Goal: Book appointment/travel/reservation

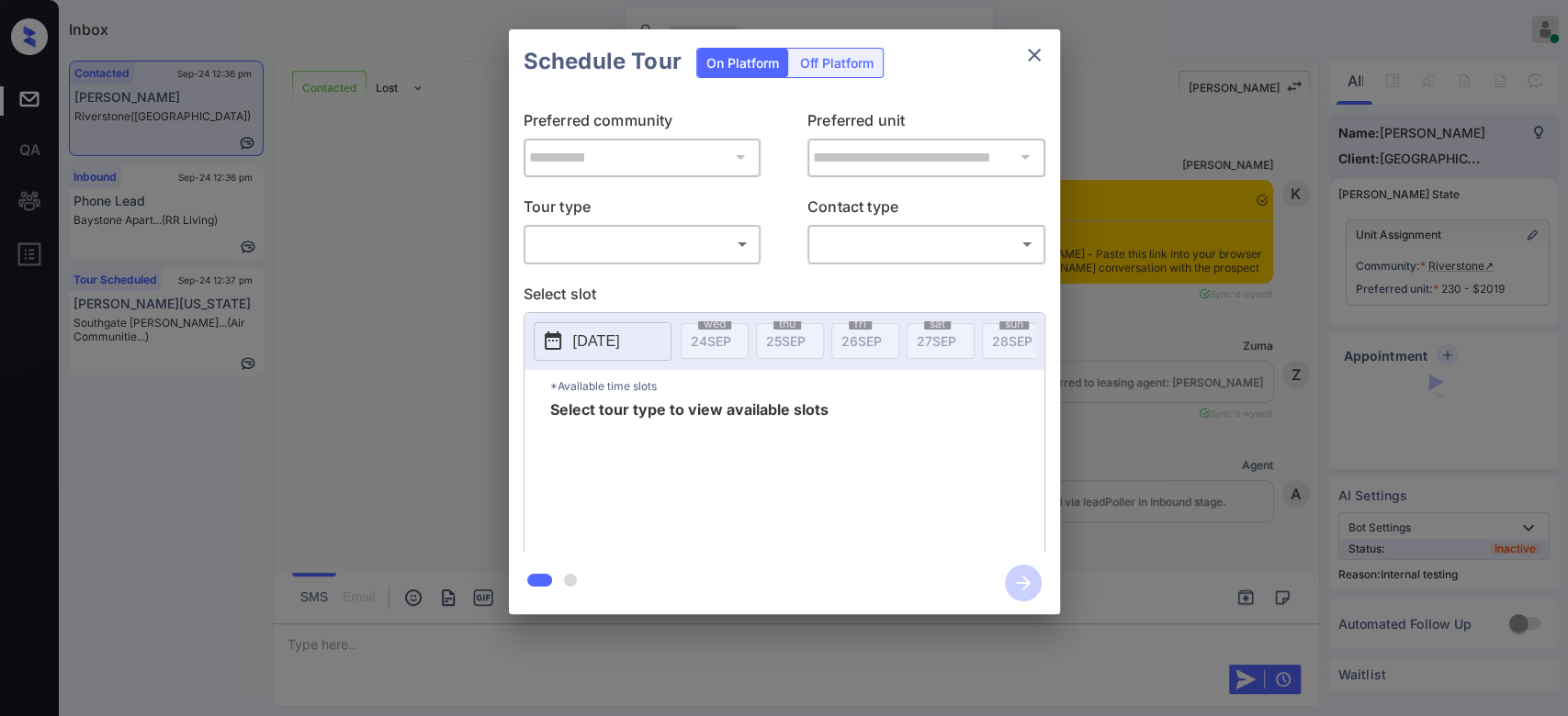
scroll to position [4379, 0]
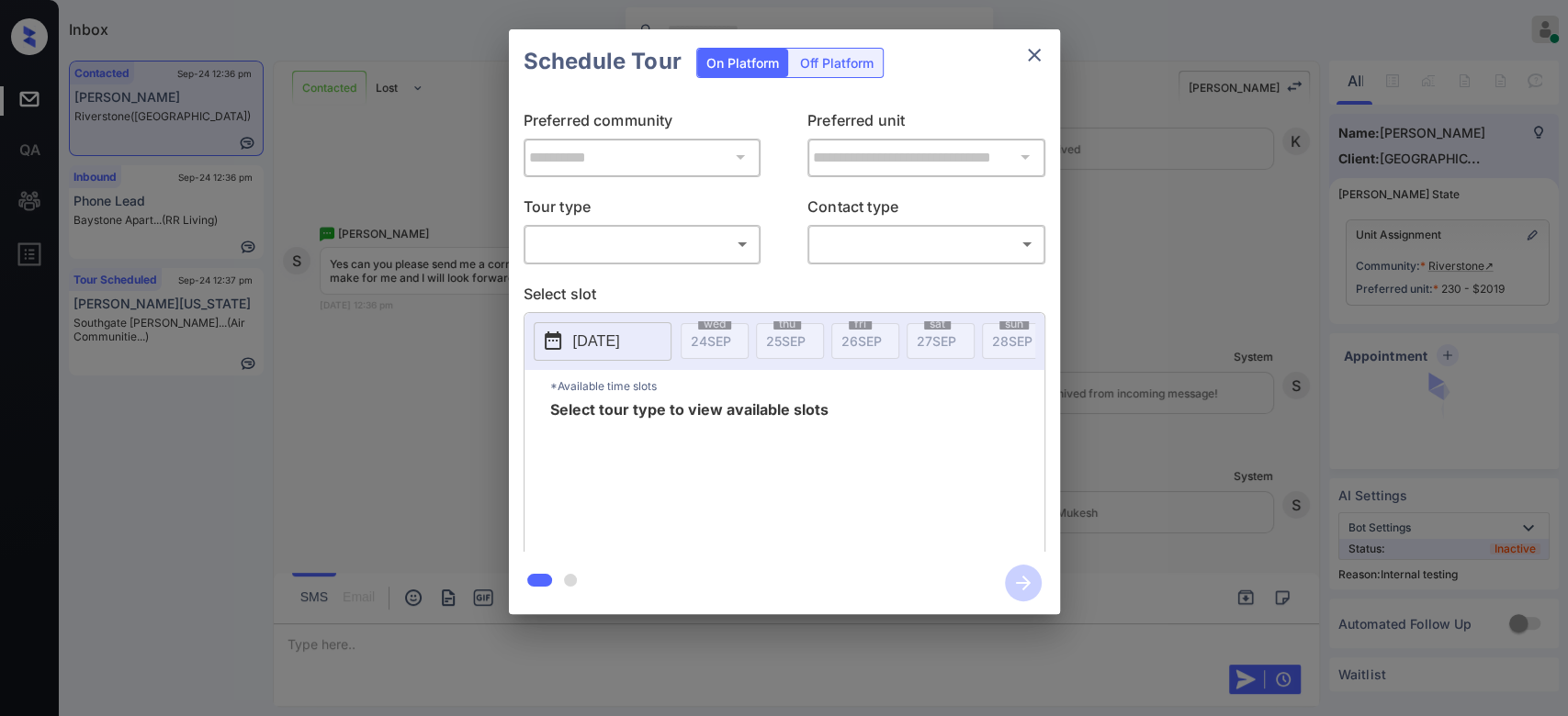
click at [1035, 53] on icon "close" at bounding box center [1033, 55] width 12 height 12
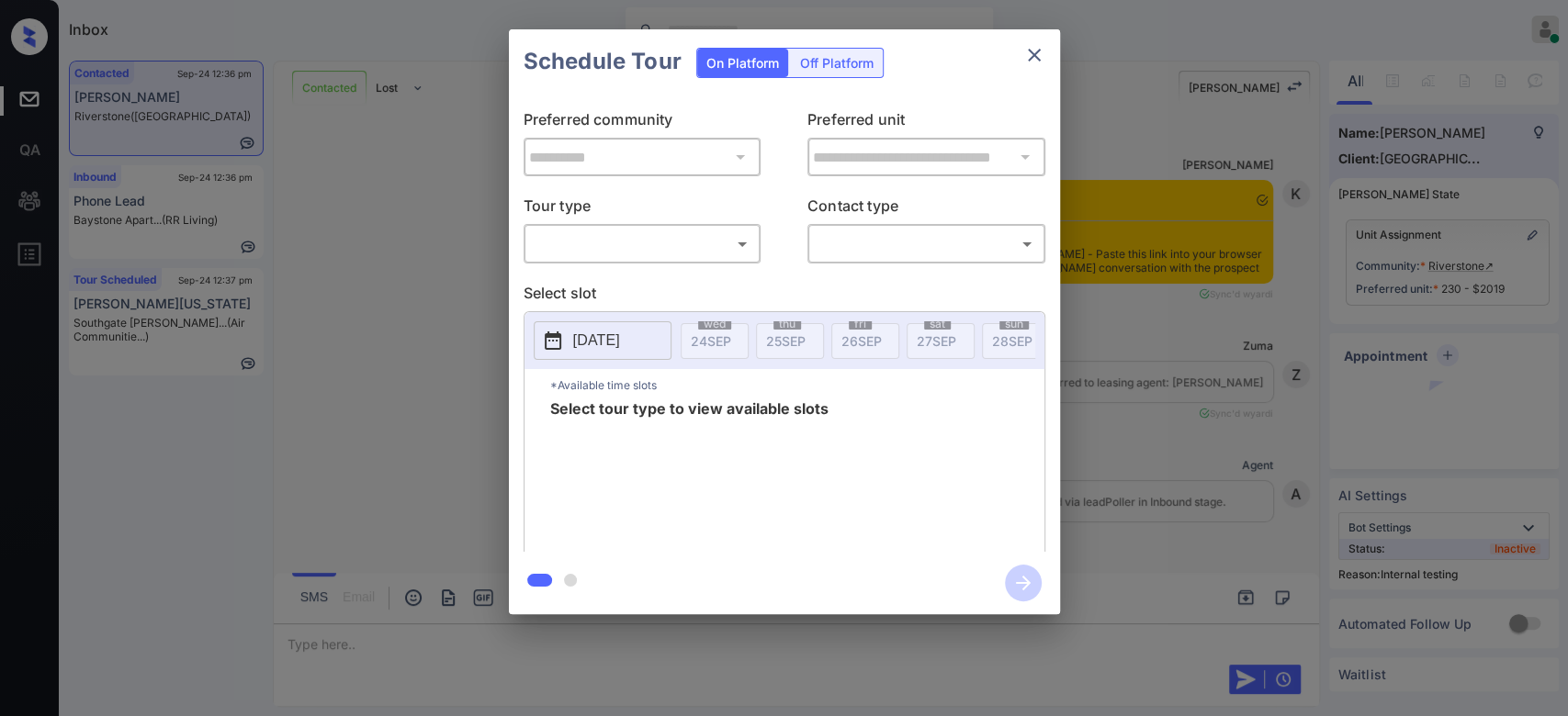
scroll to position [4379, 0]
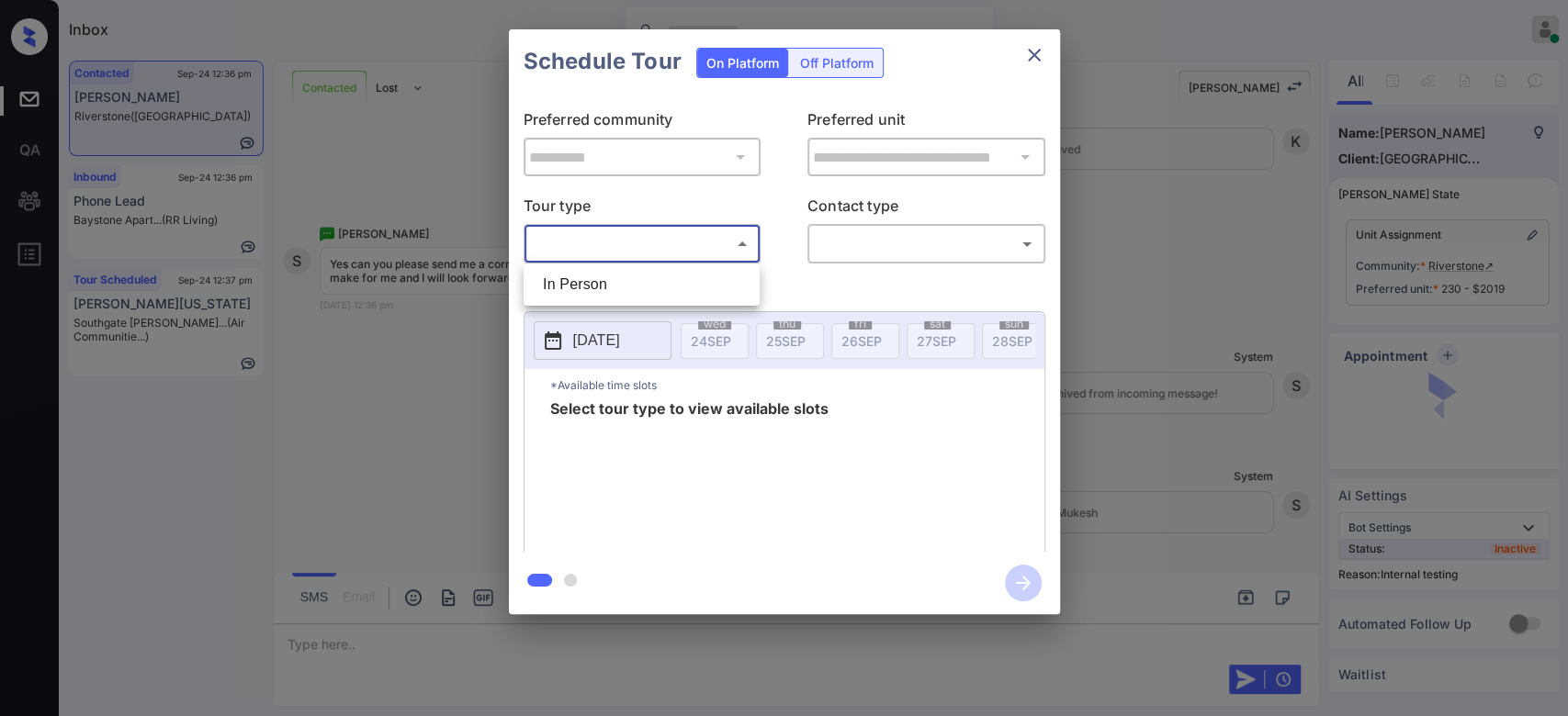
click at [696, 257] on body "Inbox Mukesh Online Set yourself offline Set yourself on break Profile Switch t…" at bounding box center [784, 358] width 1568 height 716
click at [630, 281] on li "In Person" at bounding box center [642, 284] width 227 height 33
type input "********"
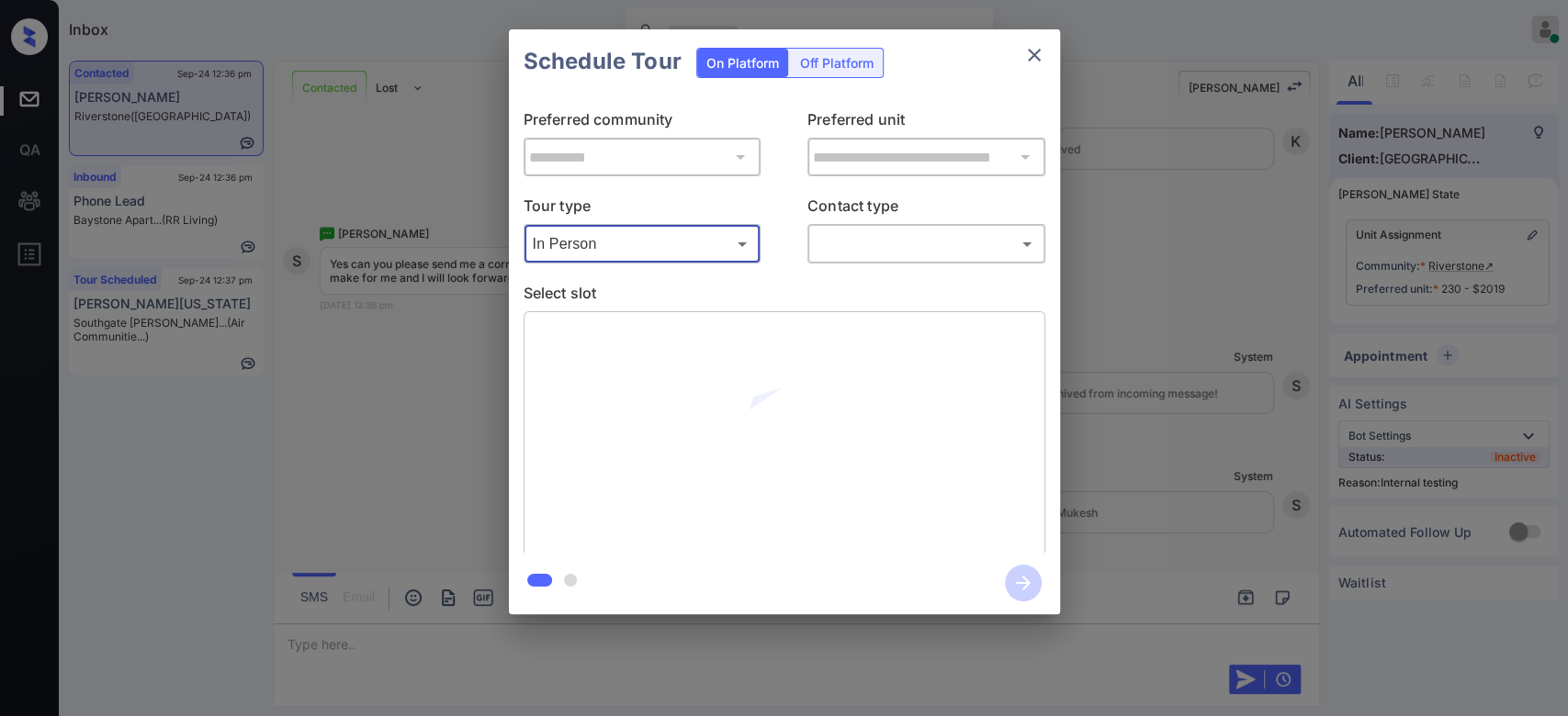
click at [859, 254] on body "Inbox Mukesh Online Set yourself offline Set yourself on break Profile Switch t…" at bounding box center [784, 358] width 1568 height 716
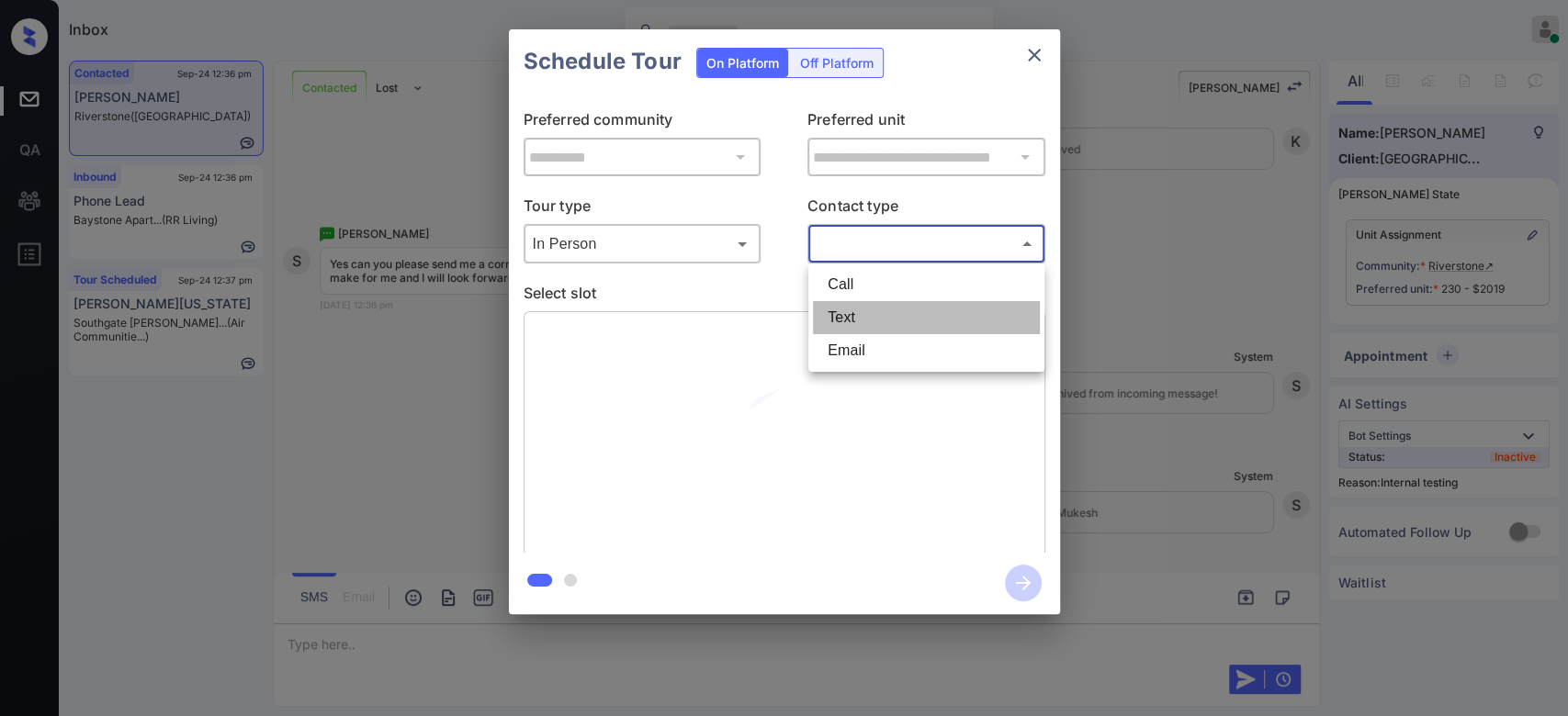
click at [859, 309] on li "Text" at bounding box center [927, 317] width 227 height 33
type input "****"
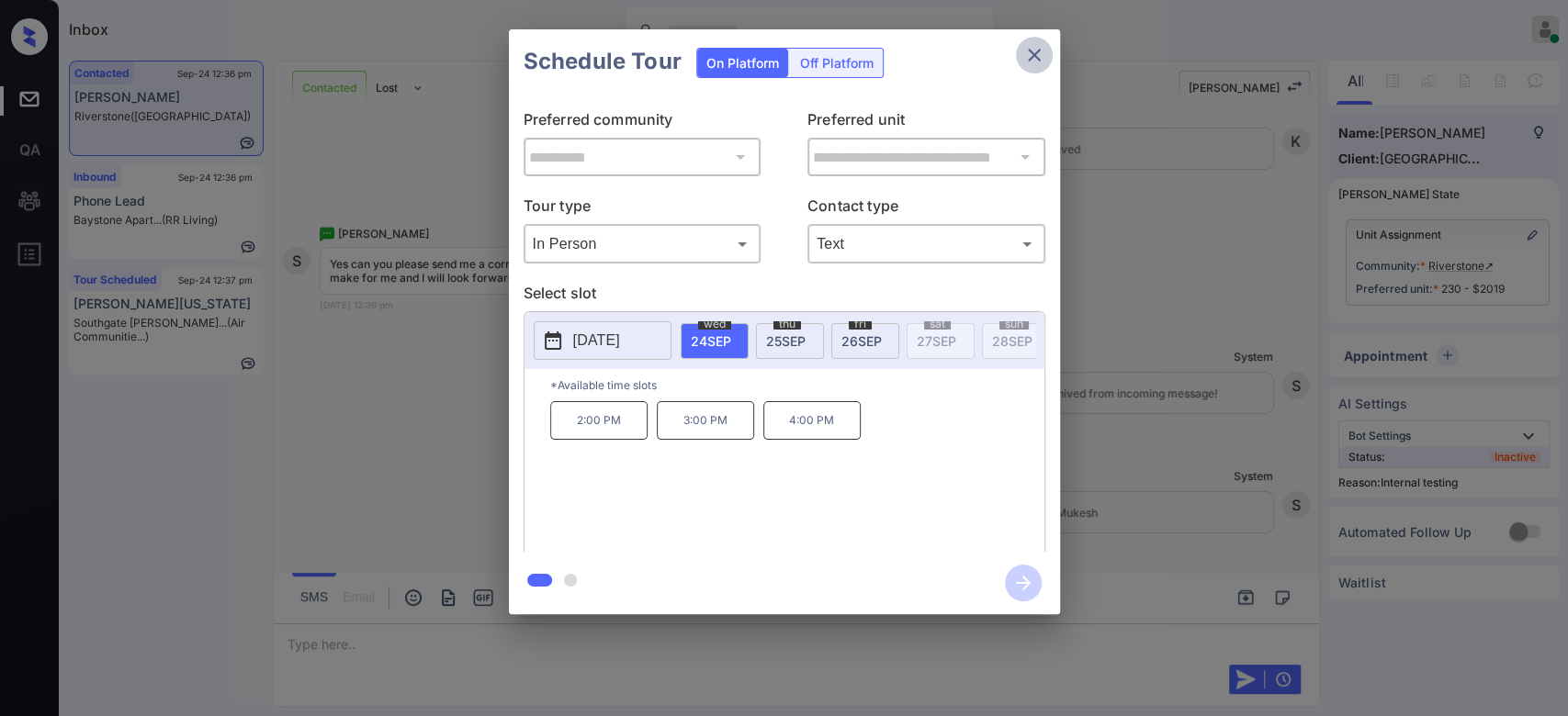
click at [1026, 62] on icon "close" at bounding box center [1034, 55] width 22 height 22
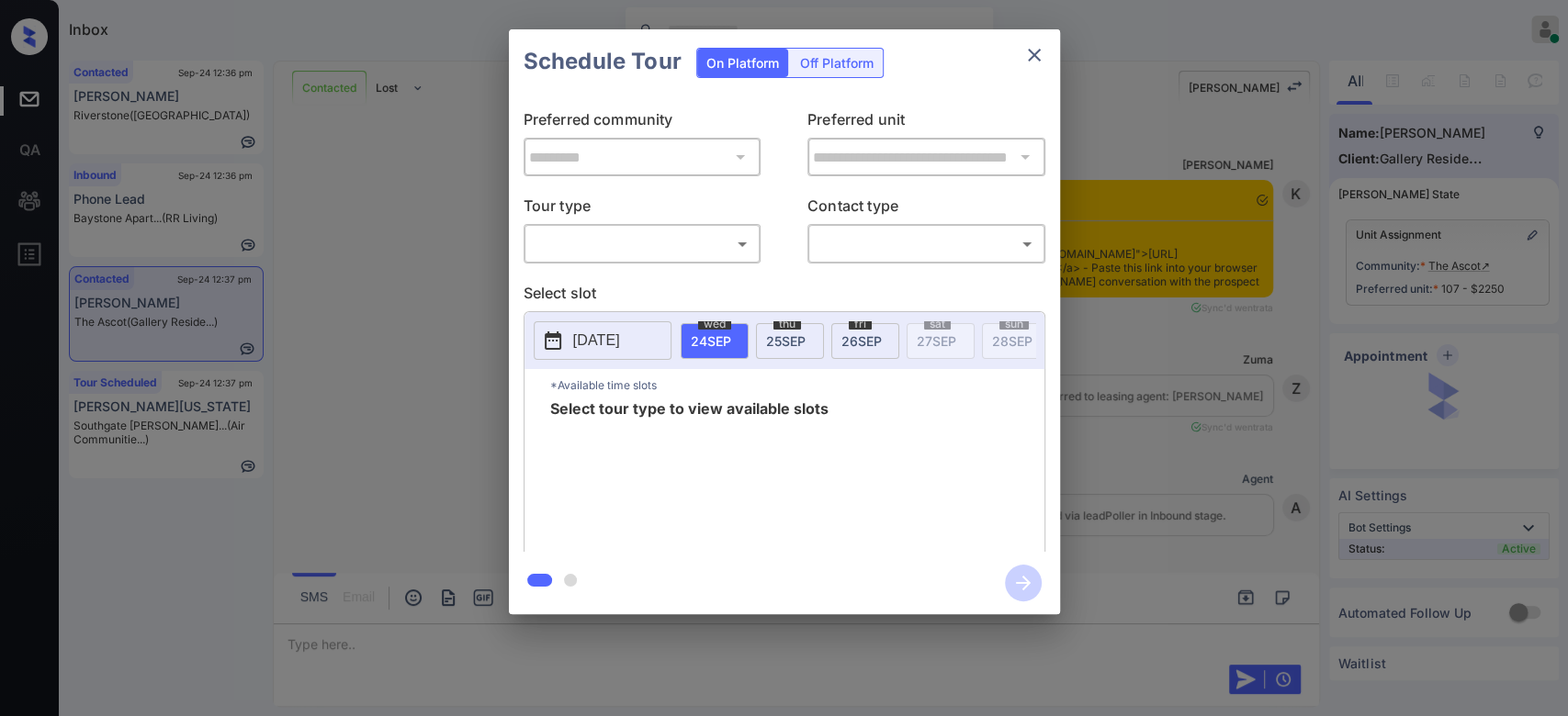
scroll to position [3671, 0]
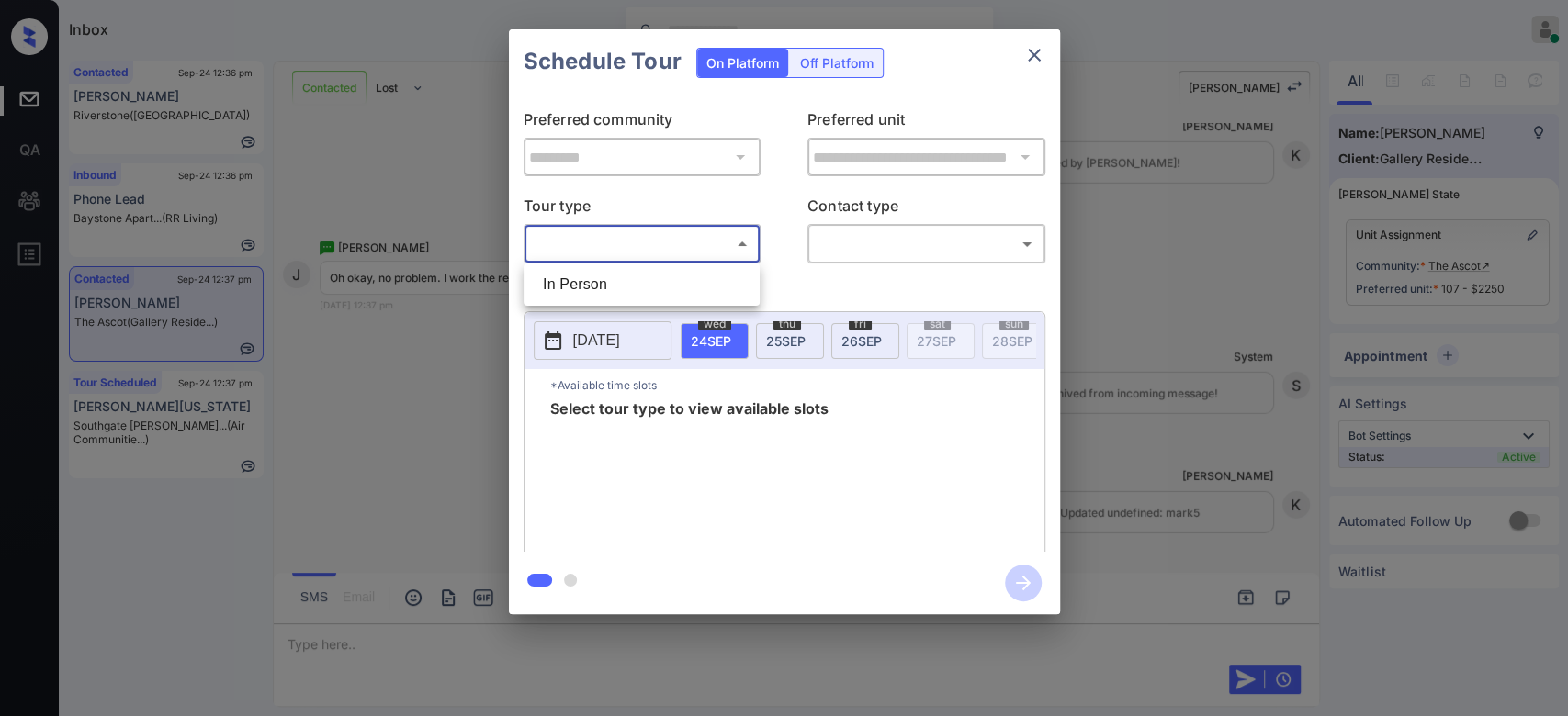
click at [682, 245] on body "Inbox Mukesh Online Set yourself offline Set yourself on break Profile Switch t…" at bounding box center [784, 358] width 1568 height 716
click at [606, 274] on li "In Person" at bounding box center [642, 284] width 227 height 33
type input "********"
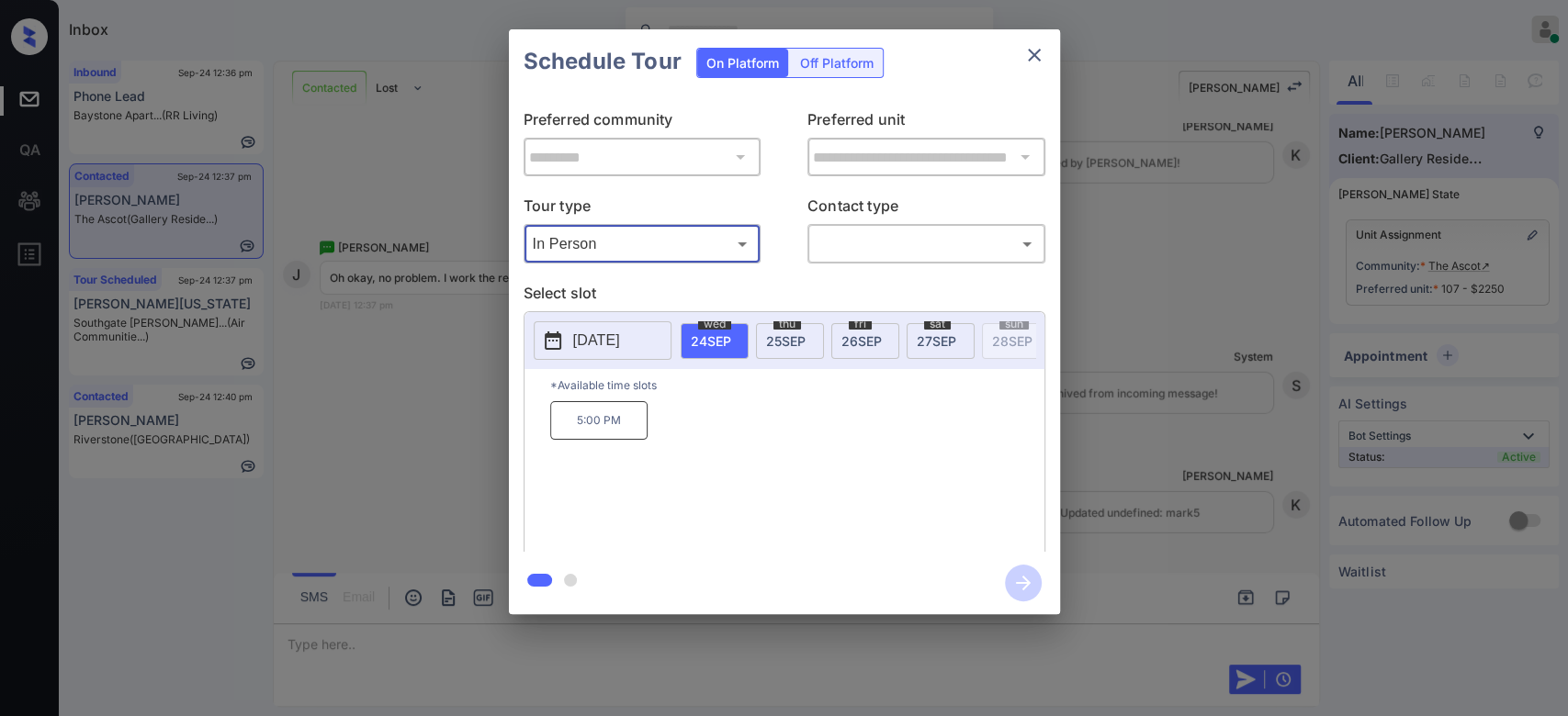
click at [946, 333] on span "[DATE]" at bounding box center [936, 341] width 39 height 15
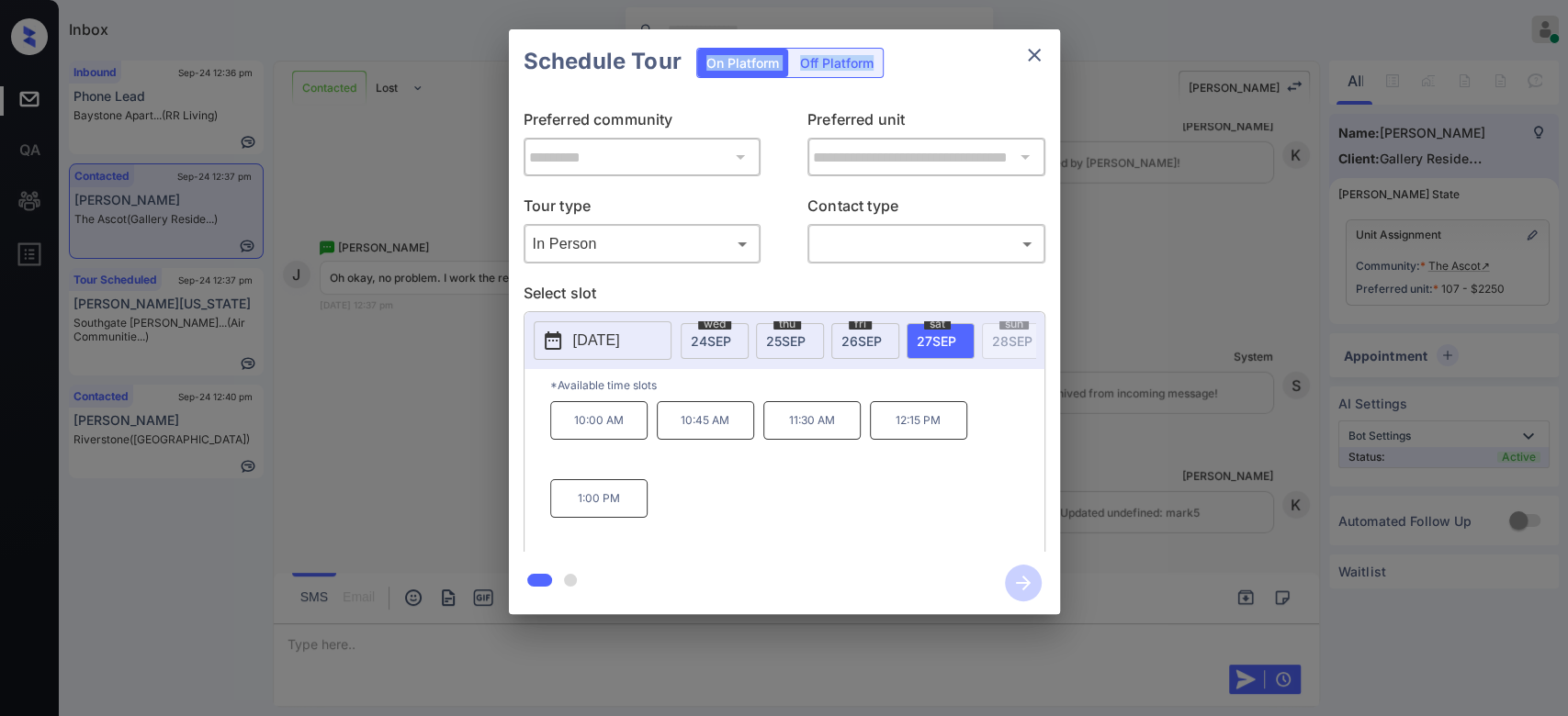
drag, startPoint x: 1018, startPoint y: 72, endPoint x: 1026, endPoint y: 63, distance: 12.0
click at [1026, 63] on div "Schedule Tour On Platform Off Platform" at bounding box center [784, 62] width 551 height 64
click at [1026, 63] on icon "close" at bounding box center [1034, 55] width 22 height 22
